Goal: Navigation & Orientation: Find specific page/section

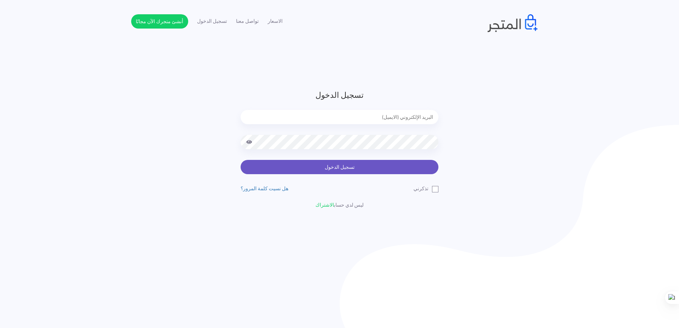
type input "[EMAIL_ADDRESS][DOMAIN_NAME]"
click at [349, 169] on button "تسجيل الدخول" at bounding box center [340, 167] width 198 height 14
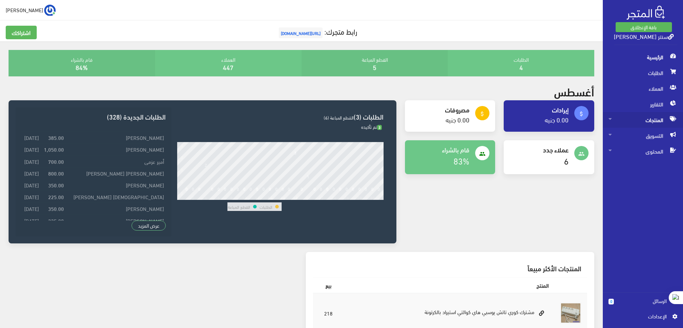
click at [660, 119] on span "المنتجات" at bounding box center [643, 120] width 69 height 16
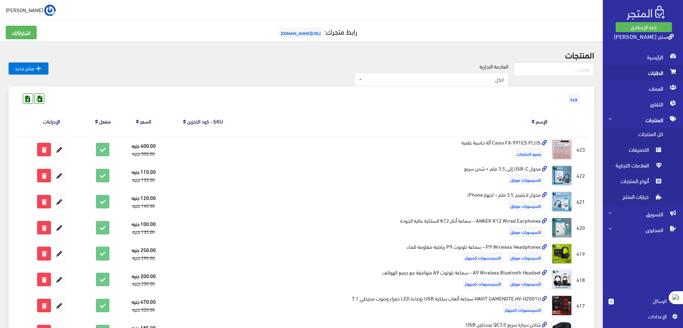
click at [658, 66] on span "الطلبات" at bounding box center [643, 73] width 69 height 16
